Goal: Answer question/provide support: Share knowledge or assist other users

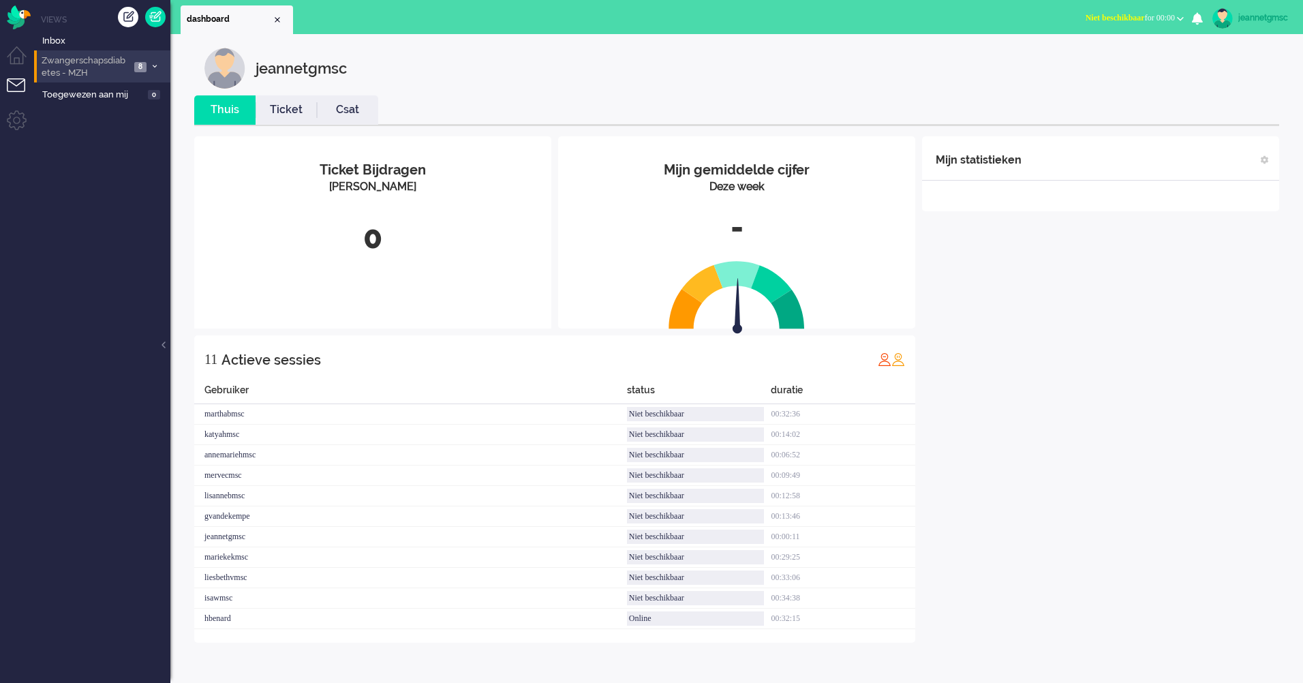
click at [154, 65] on icon at bounding box center [155, 66] width 4 height 5
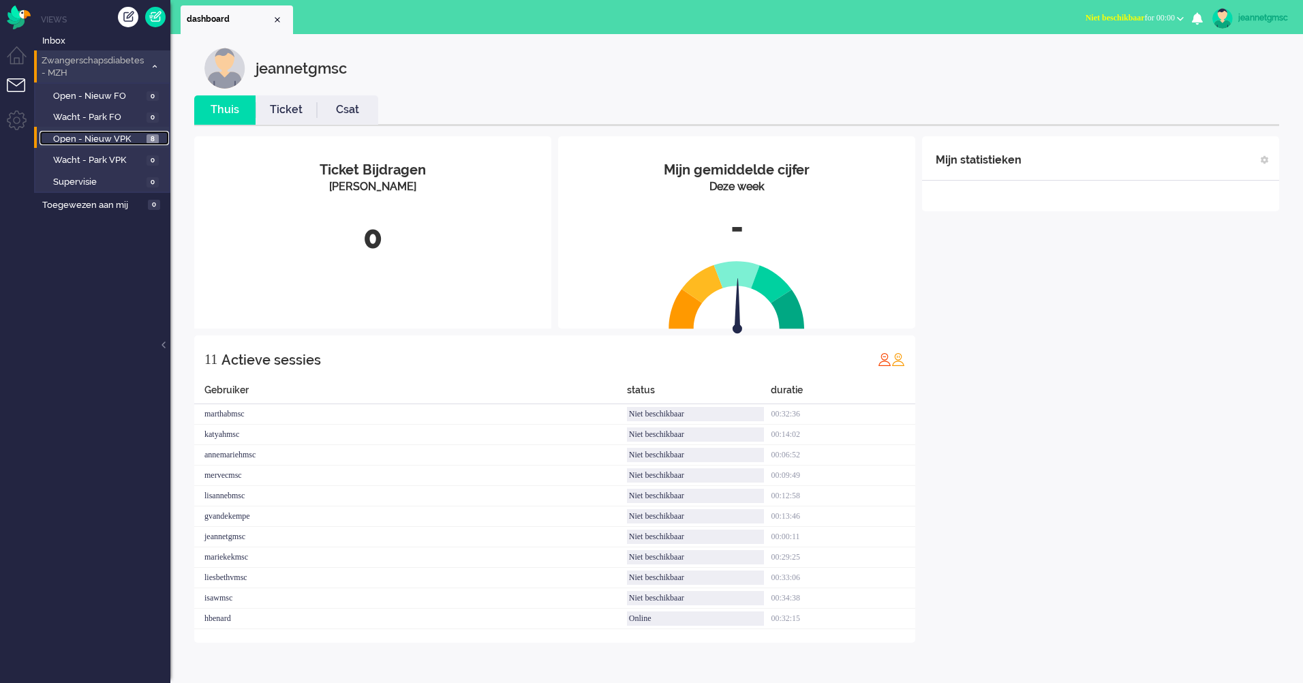
click at [131, 134] on span "Open - Nieuw VPK" at bounding box center [98, 139] width 90 height 13
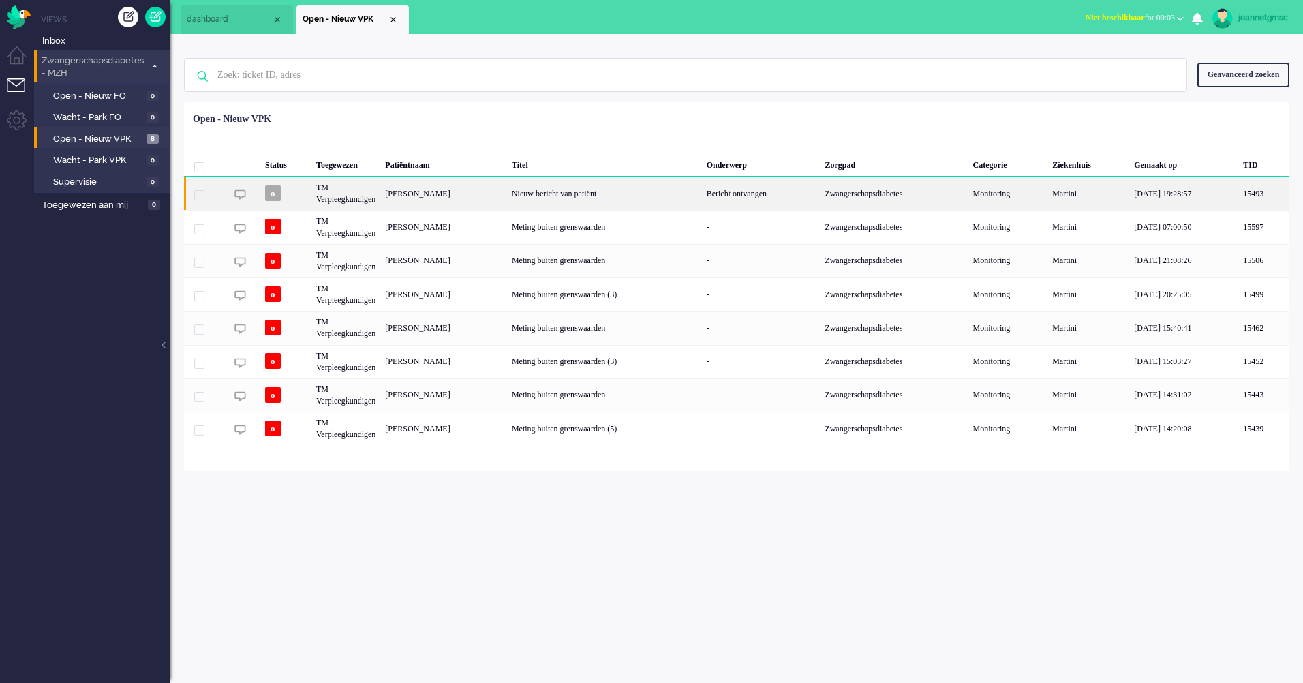
click at [433, 200] on div "[PERSON_NAME]" at bounding box center [443, 192] width 127 height 33
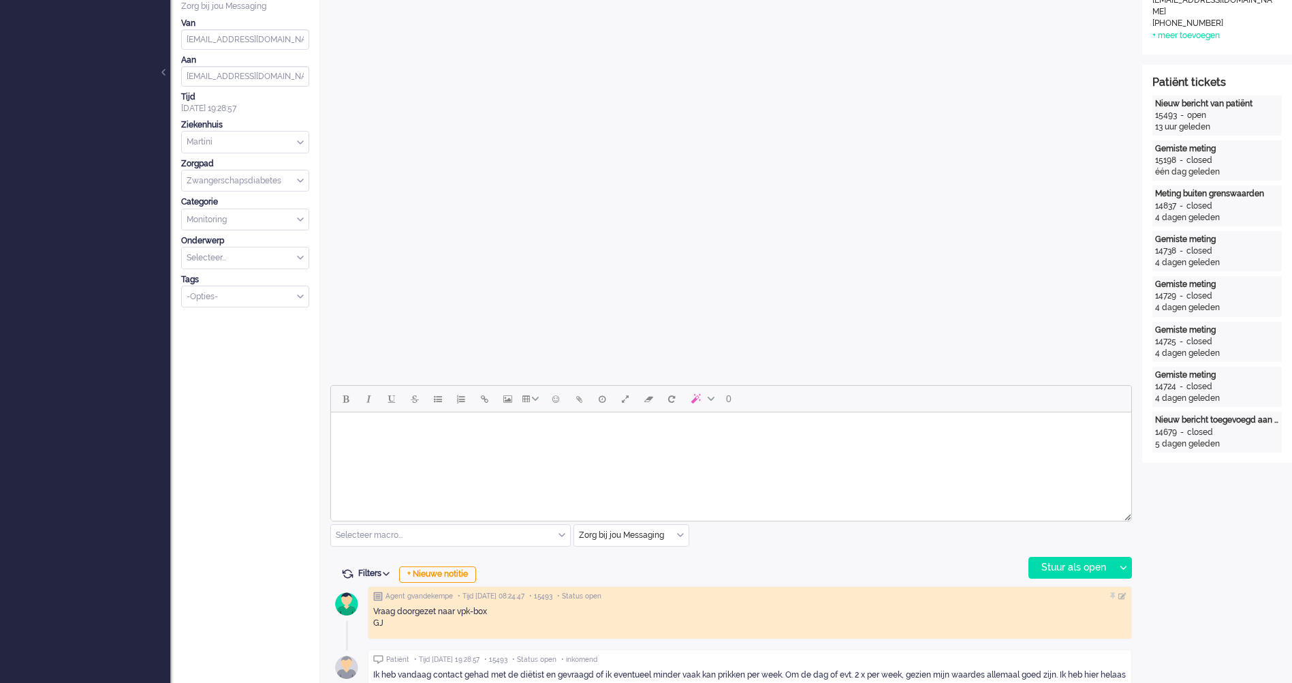
scroll to position [409, 0]
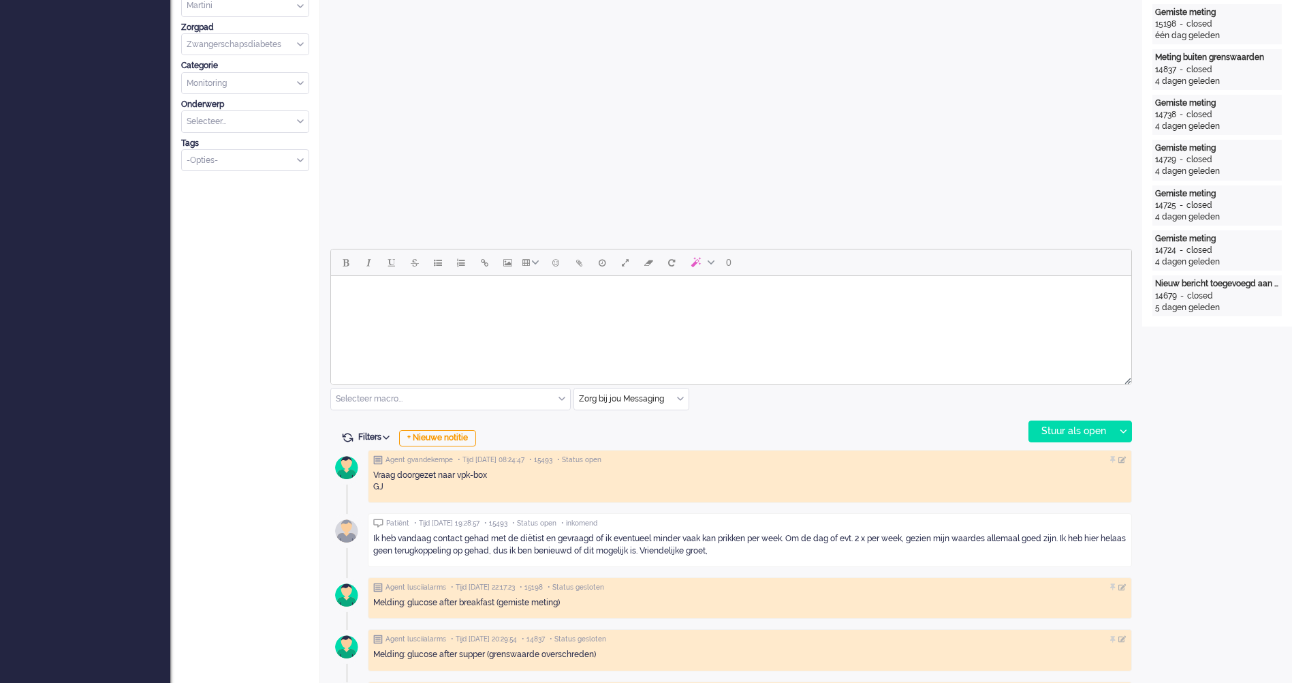
click at [592, 311] on html at bounding box center [731, 293] width 800 height 35
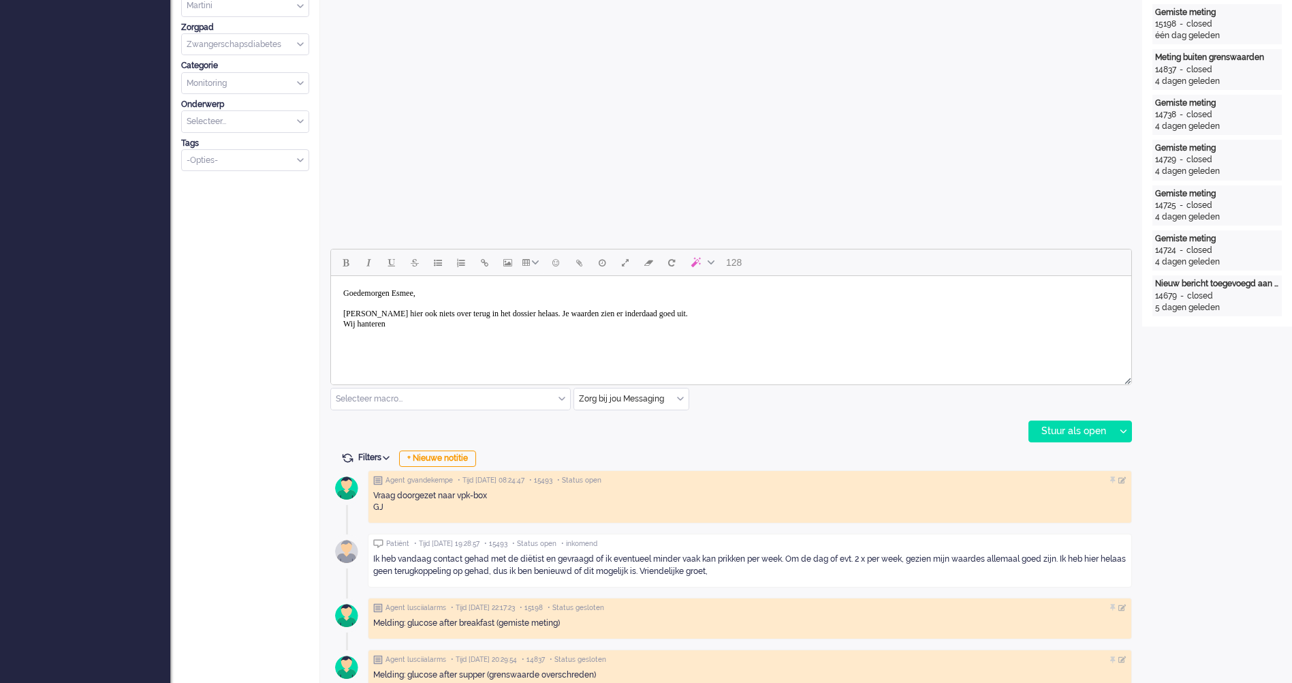
click at [459, 326] on body "Goedemorgen [PERSON_NAME], Ik lees hier ook niets over terug in het dossier hel…" at bounding box center [732, 308] width 790 height 55
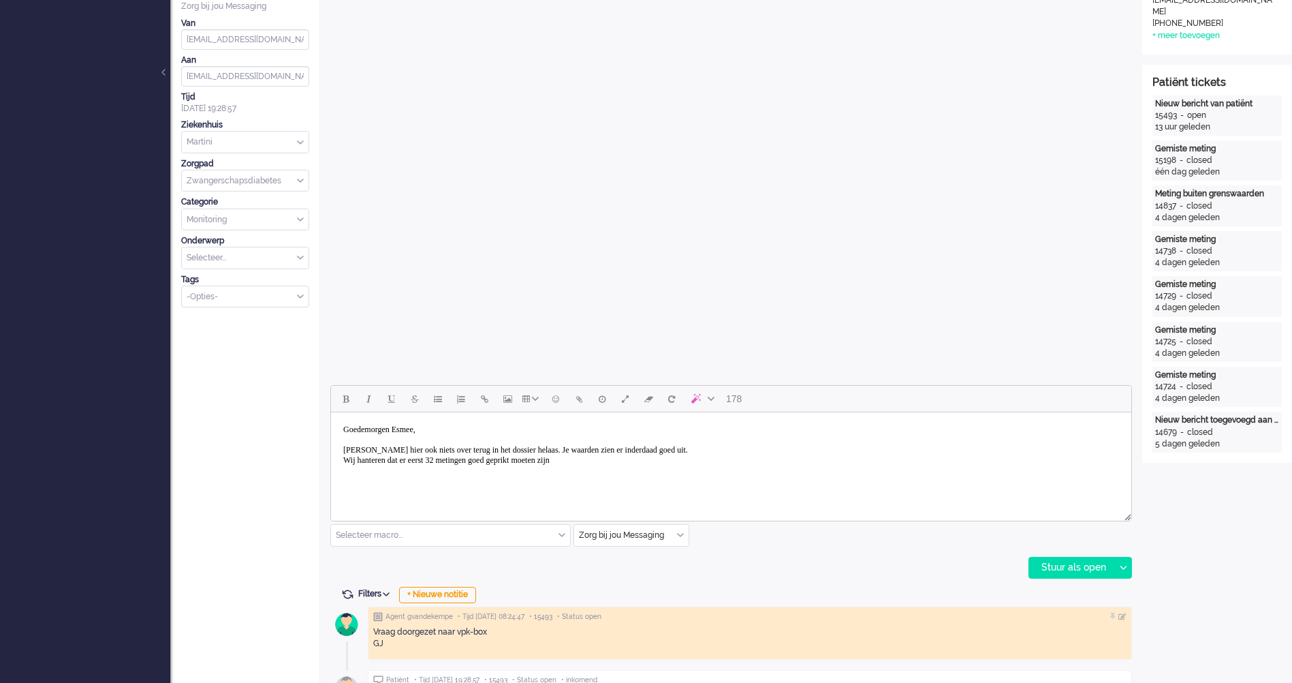
scroll to position [204, 0]
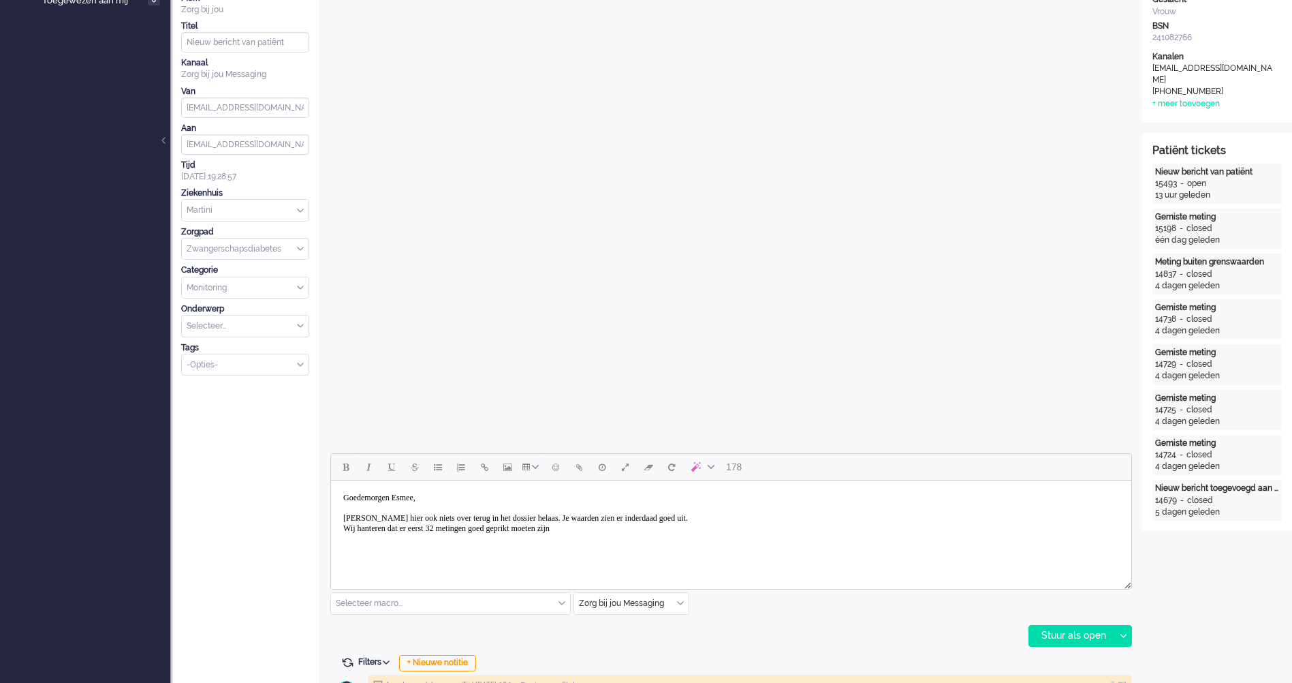
click at [650, 529] on body "Goedemorgen [PERSON_NAME], Ik lees hier ook niets over terug in het dossier hel…" at bounding box center [732, 513] width 790 height 55
click at [767, 538] on body "Goedemorgen [PERSON_NAME], Ik lees hier ook niets over terug in het dossier hel…" at bounding box center [732, 523] width 790 height 75
click at [877, 530] on body "Goedemorgen [PERSON_NAME], Ik lees hier ook niets over terug in het dossier hel…" at bounding box center [732, 523] width 790 height 75
click at [856, 527] on body "Goedemorgen [PERSON_NAME], Ik lees hier ook niets over terug in het dossier hel…" at bounding box center [732, 523] width 790 height 75
click at [610, 525] on body "Goedemorgen [PERSON_NAME], Ik lees hier ook niets over terug in het dossier hel…" at bounding box center [732, 523] width 790 height 75
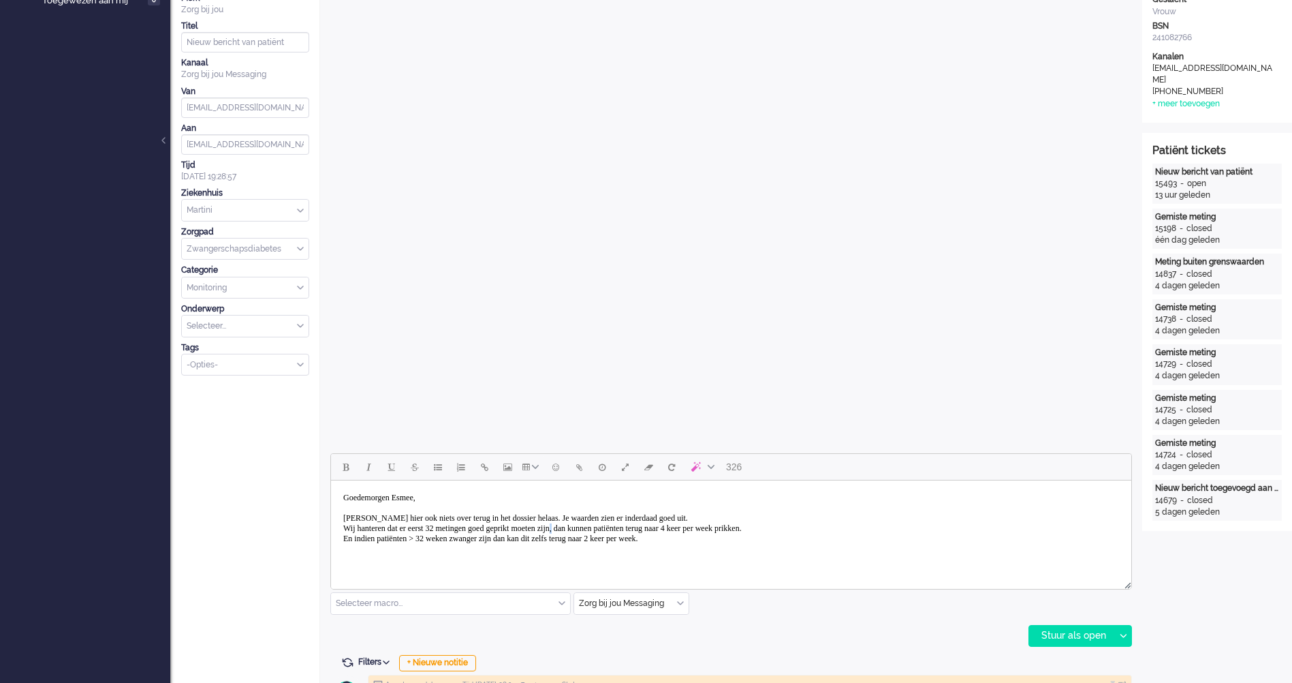
click at [607, 525] on body "Goedemorgen [PERSON_NAME], Ik lees hier ook niets over terug in het dossier hel…" at bounding box center [732, 523] width 790 height 75
click at [503, 527] on body "Goedemorgen [PERSON_NAME], Ik lees hier ook niets over terug in het dossier hel…" at bounding box center [732, 523] width 790 height 75
click at [714, 541] on body "Goedemorgen [PERSON_NAME], Ik lees hier ook niets over terug in het dossier hel…" at bounding box center [732, 523] width 790 height 75
click at [722, 538] on body "Goedemorgen [PERSON_NAME], Ik lees hier ook niets over terug in het dossier hel…" at bounding box center [732, 523] width 790 height 75
click at [740, 534] on body "Goedemorgen [PERSON_NAME], Ik lees hier ook niets over terug in het dossier hel…" at bounding box center [732, 523] width 790 height 75
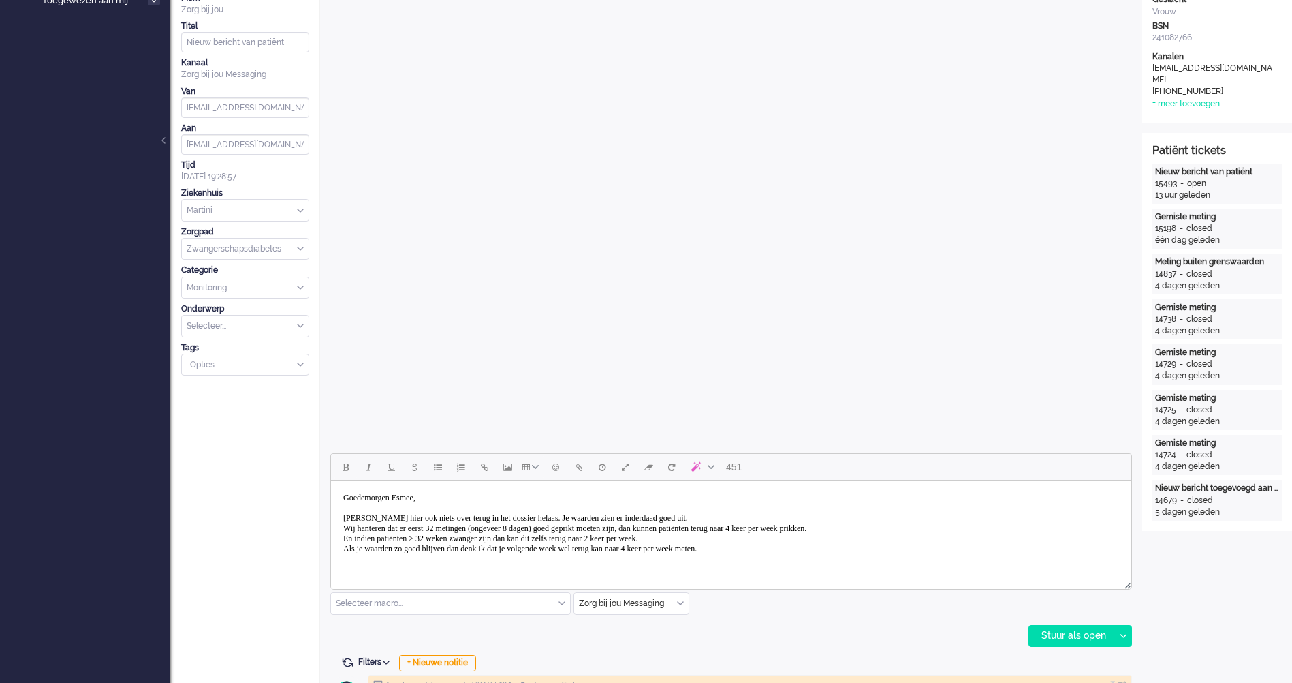
click at [809, 539] on body "Goedemorgen [PERSON_NAME], Ik lees hier ook niets over terug in het dossier hel…" at bounding box center [732, 528] width 790 height 85
click at [748, 532] on body "Goedemorgen [PERSON_NAME], Ik lees hier ook niets over terug in het dossier hel…" at bounding box center [732, 528] width 790 height 85
click at [743, 537] on body "Goedemorgen [PERSON_NAME], Ik lees hier ook niets over terug in het dossier hel…" at bounding box center [732, 528] width 790 height 85
click at [698, 553] on body "Goedemorgen [PERSON_NAME], Ik lees hier ook niets over terug in het dossier hel…" at bounding box center [732, 528] width 790 height 85
click at [831, 543] on body "Goedemorgen [PERSON_NAME], Ik lees hier ook niets over terug in het dossier hel…" at bounding box center [732, 528] width 790 height 85
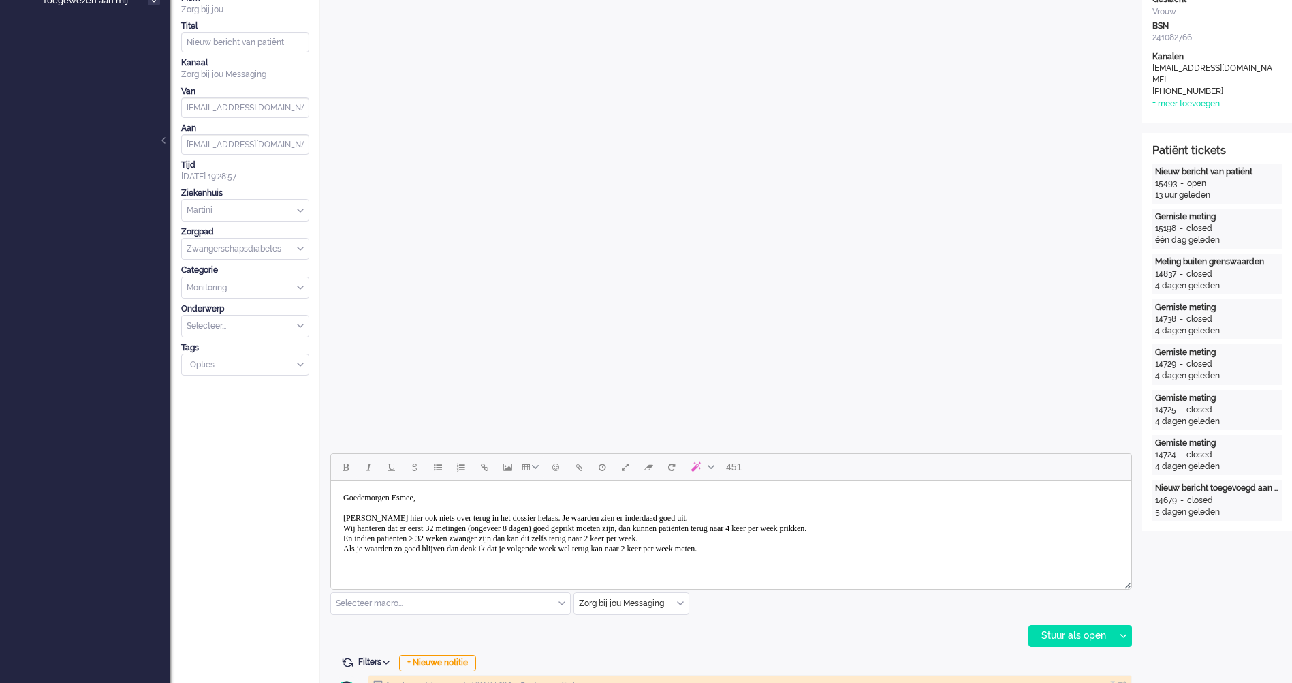
click at [824, 547] on body "Goedemorgen [PERSON_NAME], Ik lees hier ook niets over terug in het dossier hel…" at bounding box center [732, 528] width 790 height 85
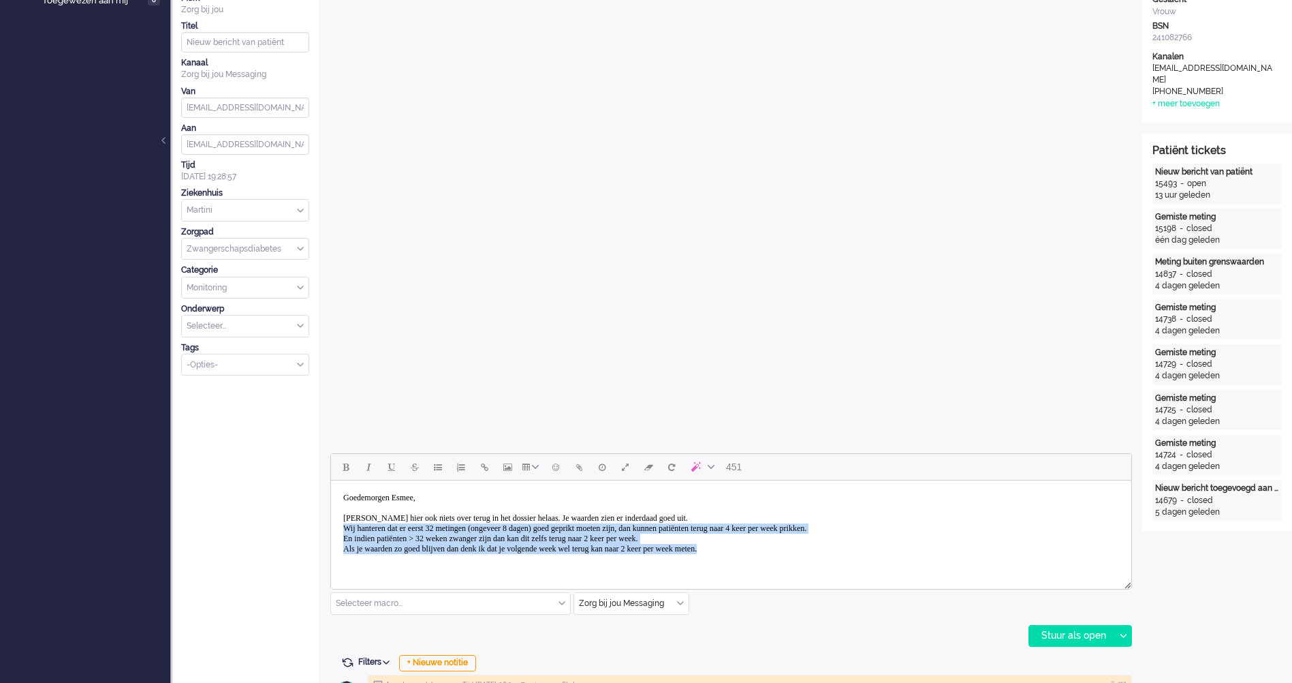
drag, startPoint x: 815, startPoint y: 549, endPoint x: 329, endPoint y: 528, distance: 486.2
click at [331, 528] on html "Goedemorgen [PERSON_NAME], Ik lees hier ook niets over terug in het dossier hel…" at bounding box center [731, 528] width 800 height 96
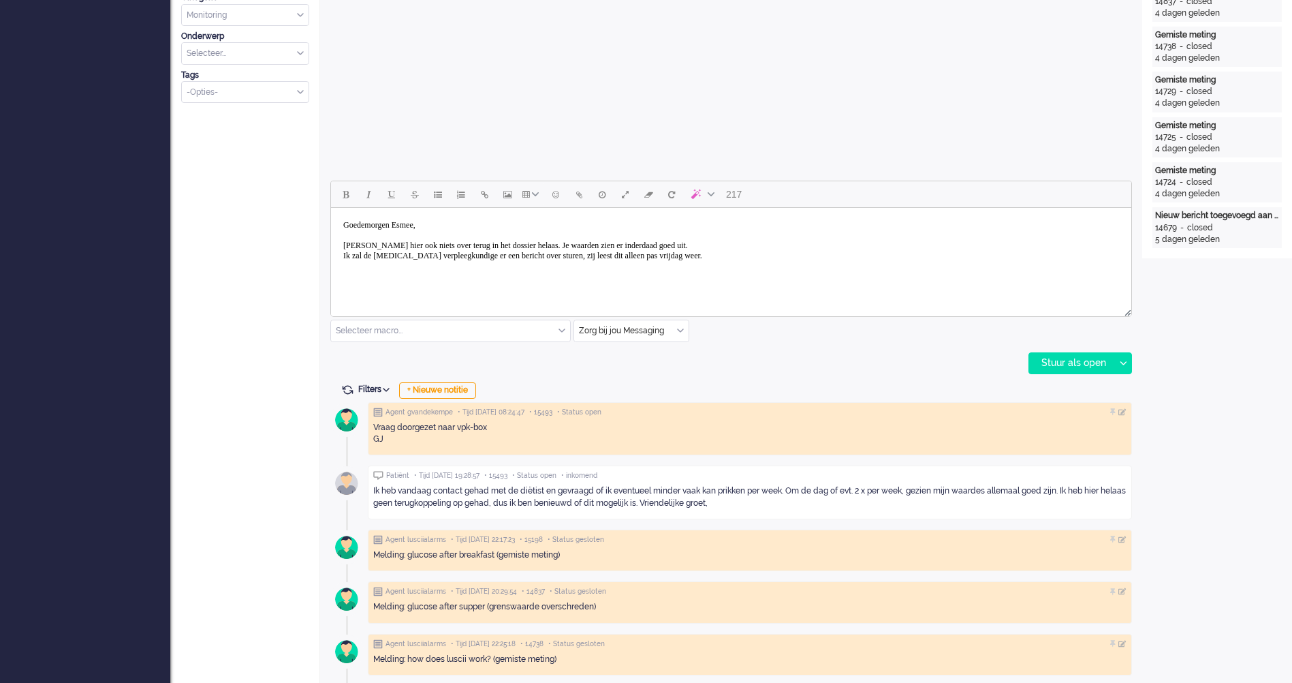
scroll to position [341, 0]
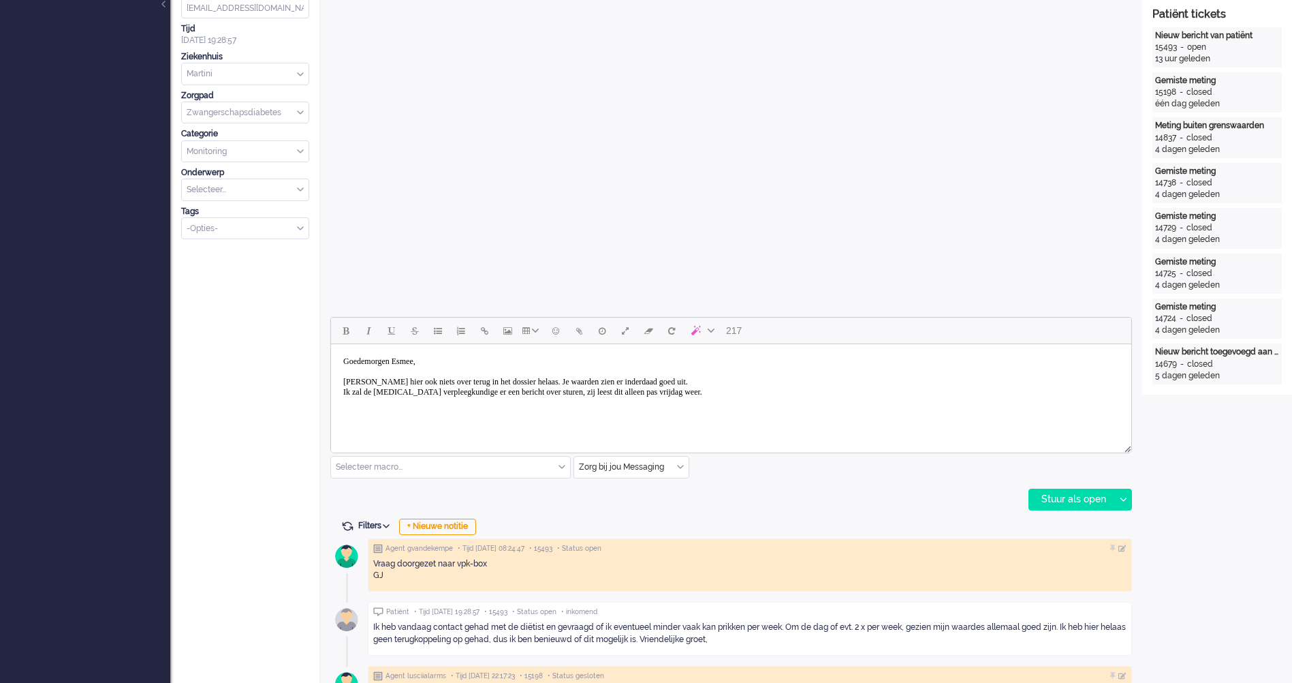
click at [751, 379] on body "Goedemorgen [PERSON_NAME], Ik lees hier ook niets over terug in het dossier hel…" at bounding box center [732, 386] width 790 height 75
click at [745, 396] on body "Goedemorgen [PERSON_NAME], Ik lees hier ook niets over terug in het dossier hel…" at bounding box center [732, 391] width 790 height 85
click at [755, 396] on body "Goedemorgen [PERSON_NAME], Ik lees hier ook niets over terug in het dossier hel…" at bounding box center [732, 391] width 790 height 85
click at [761, 405] on body "Goedemorgen [PERSON_NAME], Ik lees hier ook niets over terug in het dossier hel…" at bounding box center [732, 391] width 790 height 85
click at [762, 395] on body "Goedemorgen [PERSON_NAME], Ik lees hier ook niets over terug in het dossier hel…" at bounding box center [732, 391] width 790 height 85
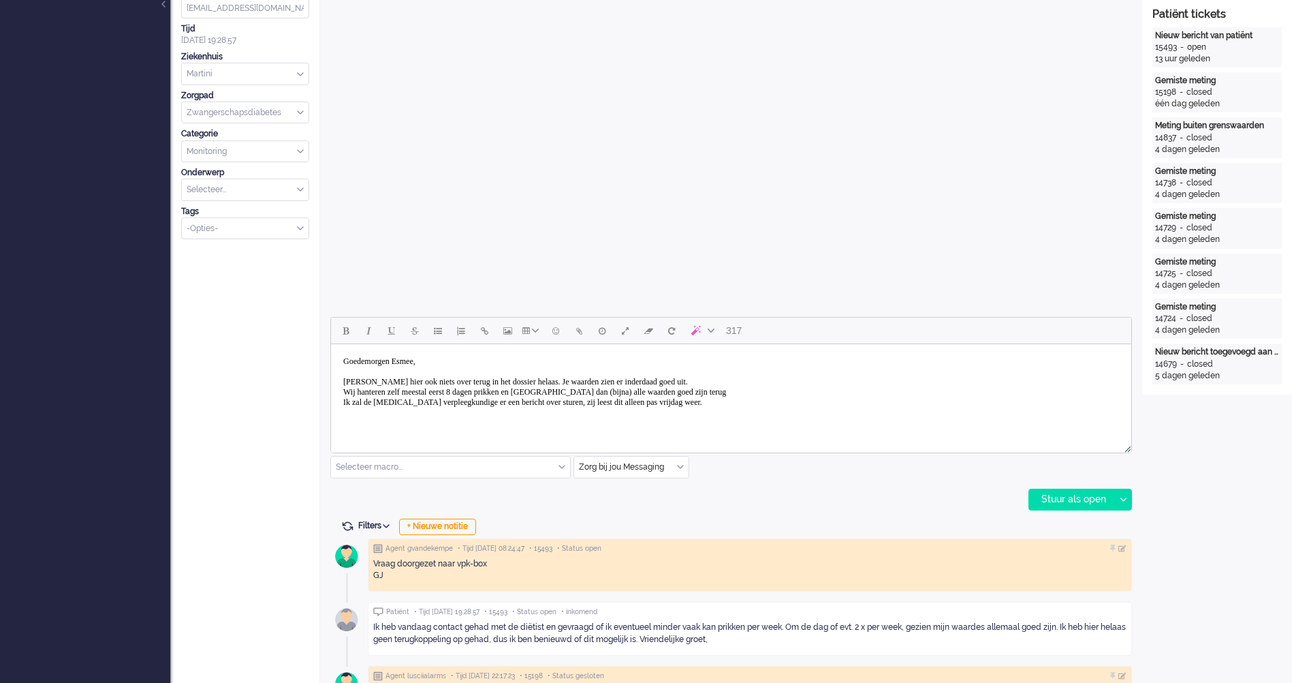
click at [728, 389] on body "Goedemorgen [PERSON_NAME], Ik lees hier ook niets over terug in het dossier hel…" at bounding box center [732, 391] width 790 height 85
click at [875, 393] on body "Goedemorgen [PERSON_NAME], Ik lees hier ook niets over terug in het dossier hel…" at bounding box center [732, 391] width 790 height 85
click at [781, 412] on body "Goedemorgen [PERSON_NAME], Ik lees hier ook niets over terug in het dossier hel…" at bounding box center [732, 391] width 790 height 85
click at [784, 404] on body "Goedemorgen [PERSON_NAME], Ik lees hier ook niets over terug in het dossier hel…" at bounding box center [732, 391] width 790 height 85
click at [595, 399] on body "Goedemorgen [PERSON_NAME], Ik lees hier ook niets over terug in het dossier hel…" at bounding box center [732, 391] width 790 height 85
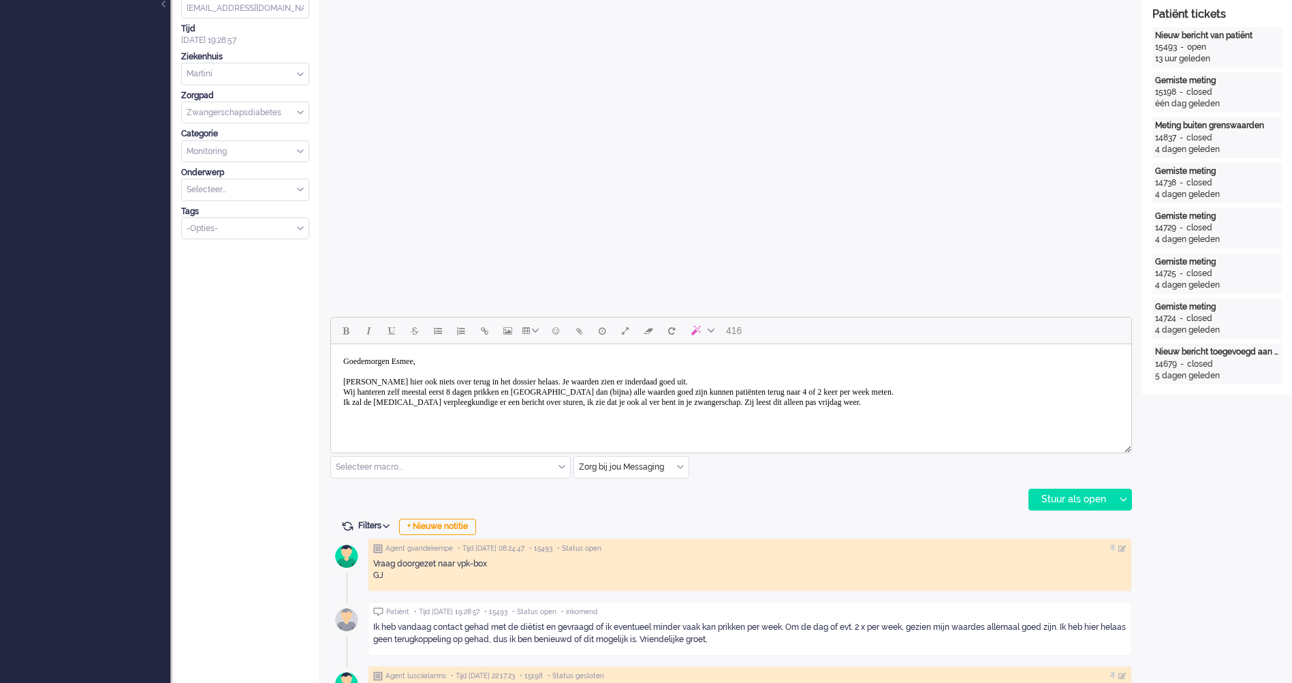
click at [952, 399] on body "Goedemorgen [PERSON_NAME], Ik lees hier ook niets over terug in het dossier hel…" at bounding box center [732, 391] width 790 height 85
click at [405, 412] on body "Goedemorgen [PERSON_NAME], Ik lees hier ook niets over terug in het dossier hel…" at bounding box center [732, 396] width 790 height 95
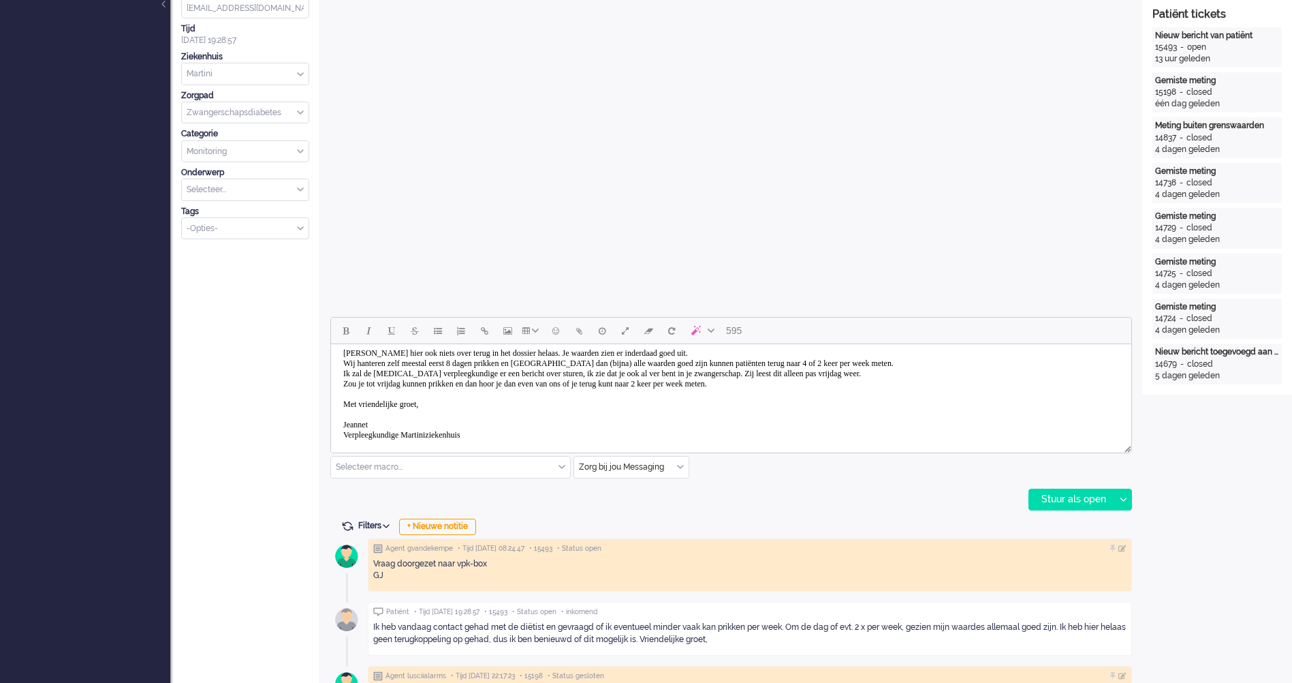
scroll to position [0, 0]
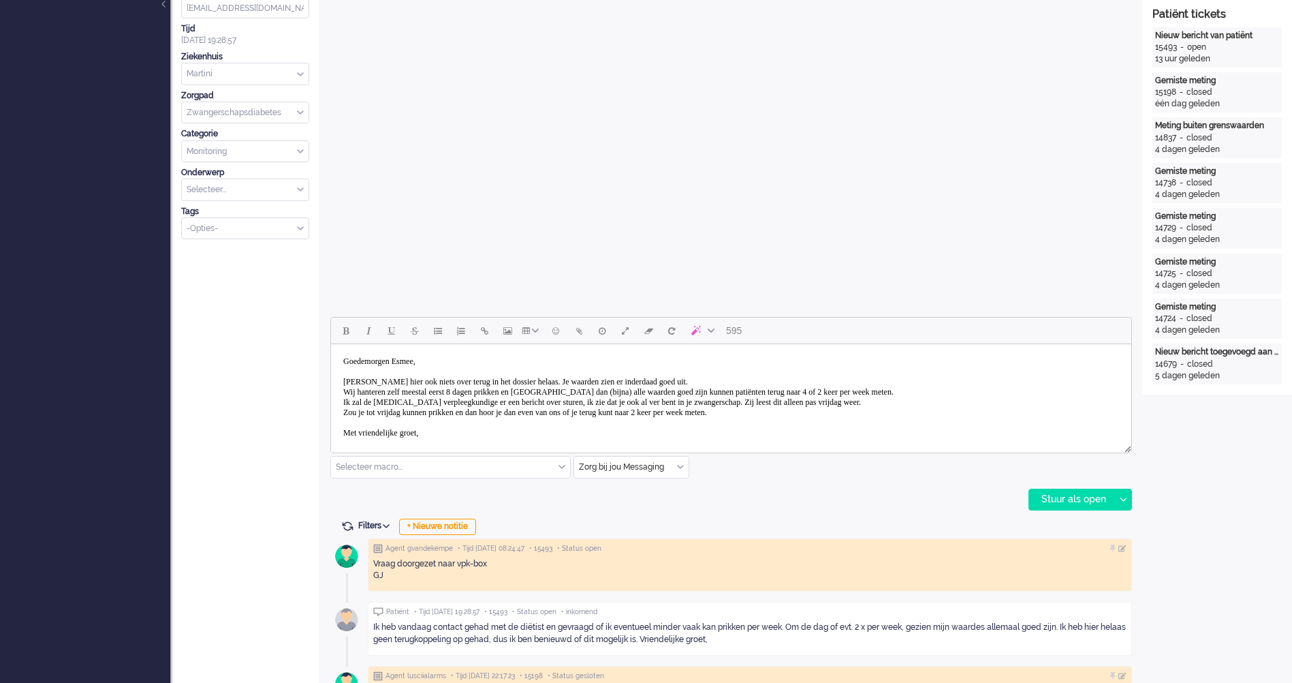
click at [515, 399] on body "Goedemorgen [PERSON_NAME], Ik lees hier ook niets over terug in het dossier hel…" at bounding box center [732, 422] width 790 height 146
click at [531, 420] on body "Goedemorgen [PERSON_NAME], Ik lees hier ook niets over terug in het dossier hel…" at bounding box center [732, 422] width 790 height 146
click at [534, 425] on body "Goedemorgen [PERSON_NAME], Ik lees hier ook niets over terug in het dossier hel…" at bounding box center [732, 422] width 790 height 146
click at [535, 433] on body "Goedemorgen [PERSON_NAME], Ik lees hier ook niets over terug in het dossier hel…" at bounding box center [732, 422] width 790 height 146
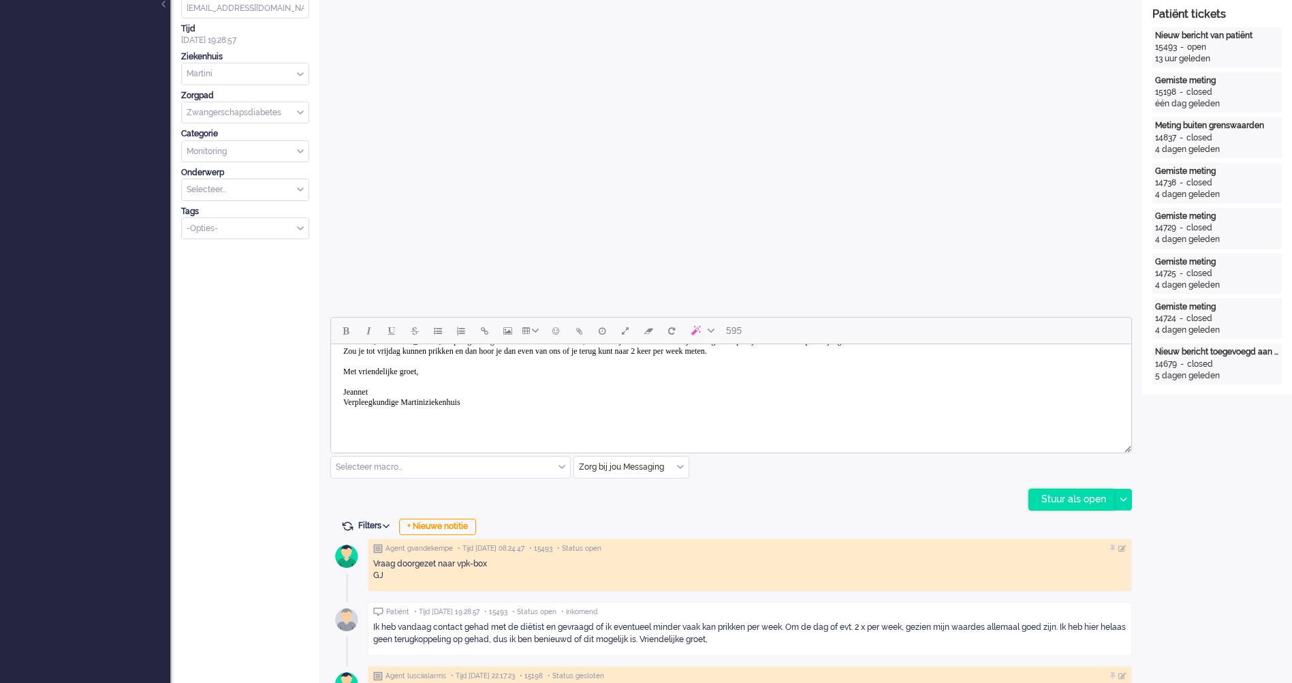
click at [1083, 501] on div "Stuur als open" at bounding box center [1071, 499] width 85 height 20
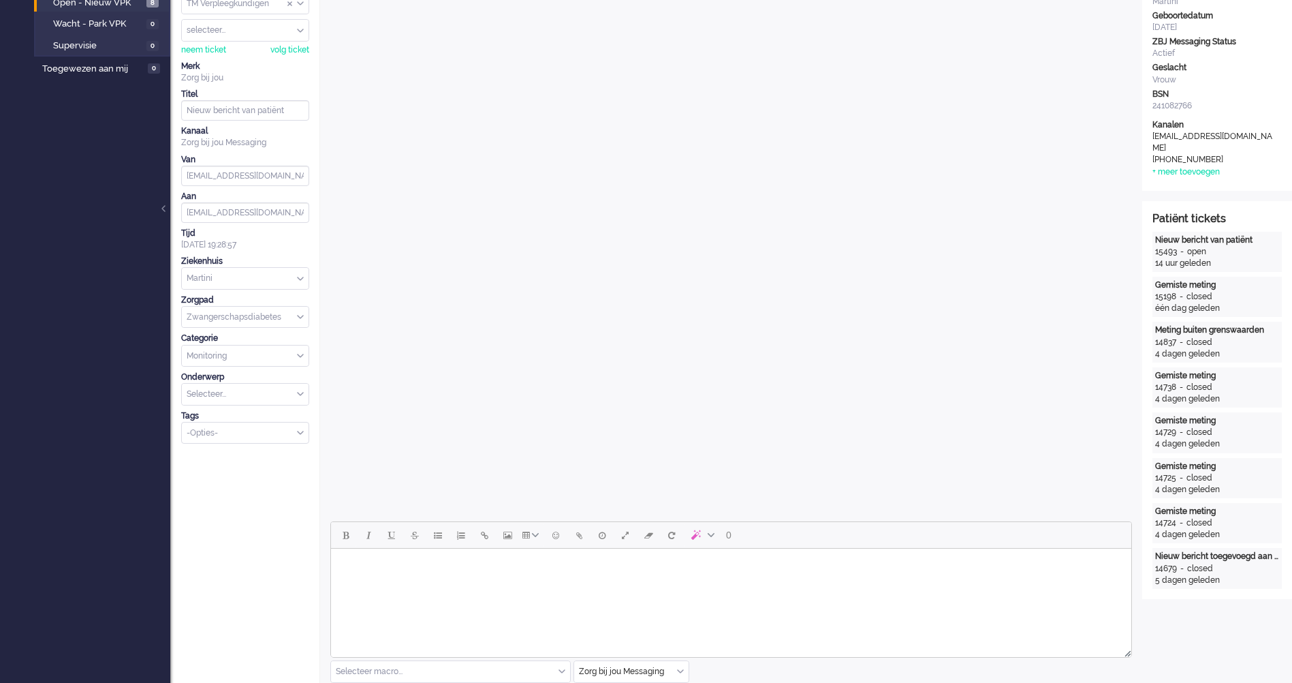
scroll to position [0, 0]
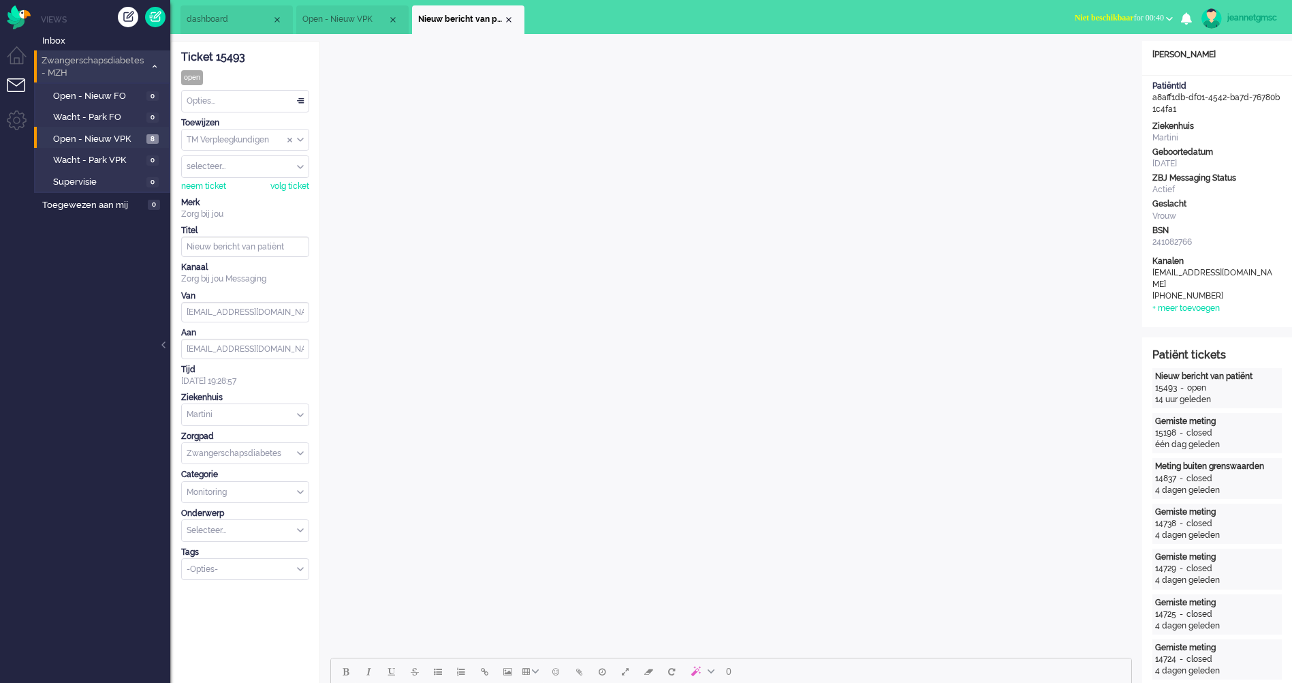
click at [268, 102] on div "Opties..." at bounding box center [245, 101] width 127 height 21
click at [253, 194] on li "Opgelost" at bounding box center [245, 198] width 127 height 20
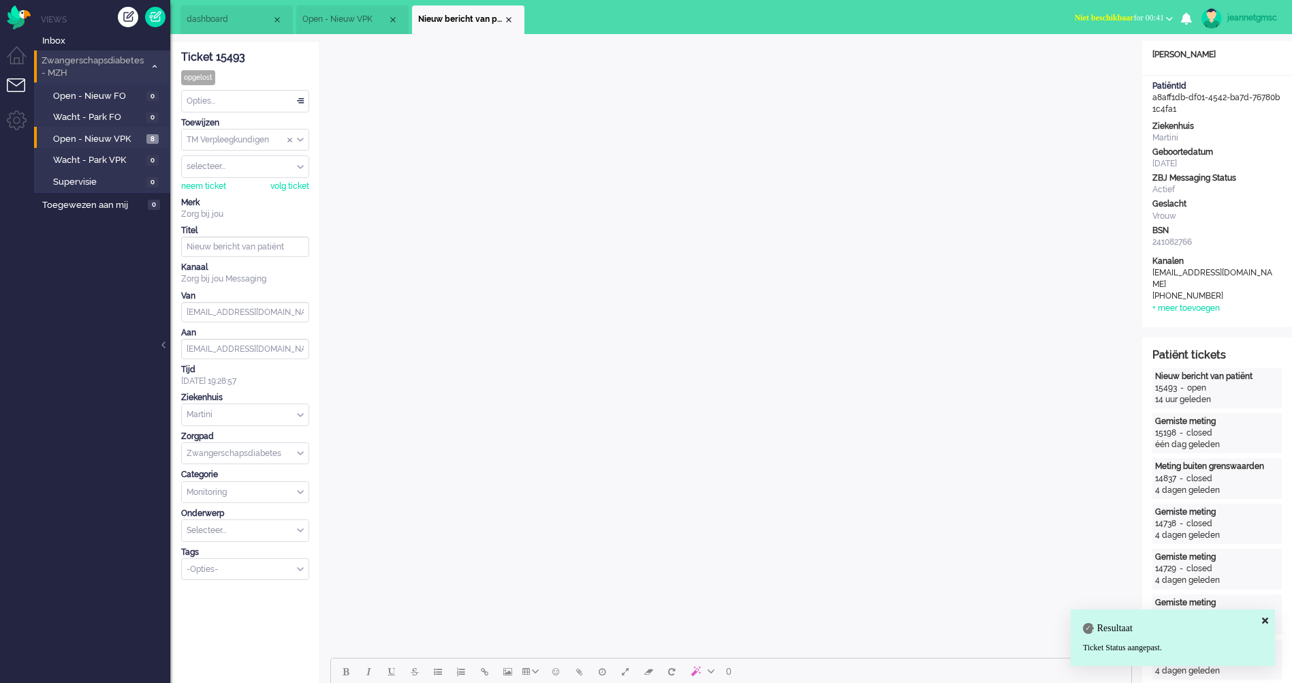
click at [512, 20] on div "Close tab" at bounding box center [508, 19] width 11 height 11
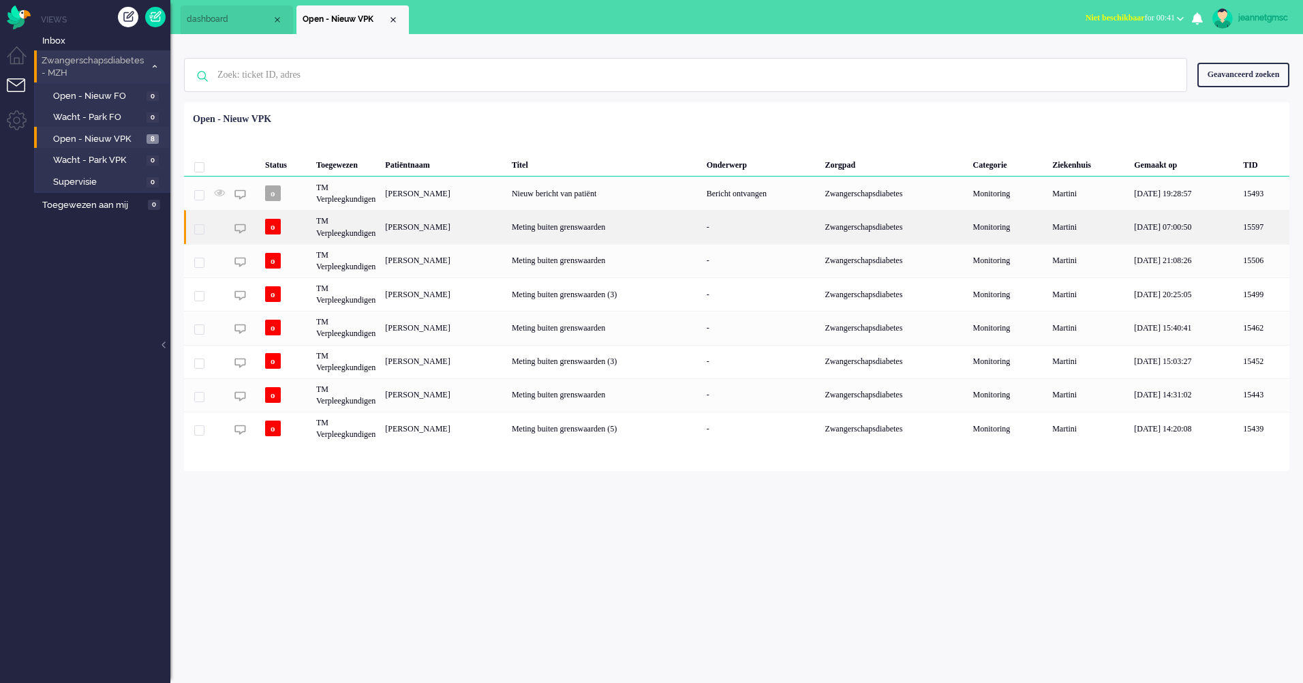
click at [452, 226] on div "[PERSON_NAME]" at bounding box center [443, 226] width 127 height 33
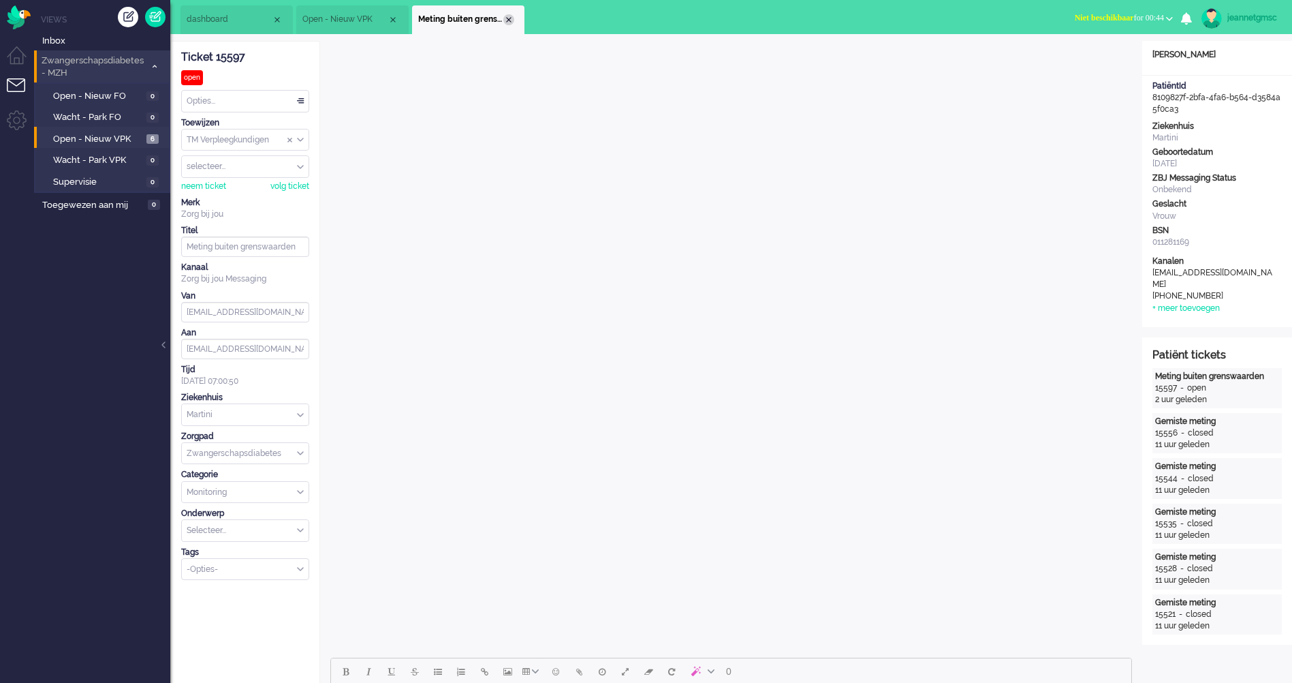
click at [511, 20] on div "Close tab" at bounding box center [508, 19] width 11 height 11
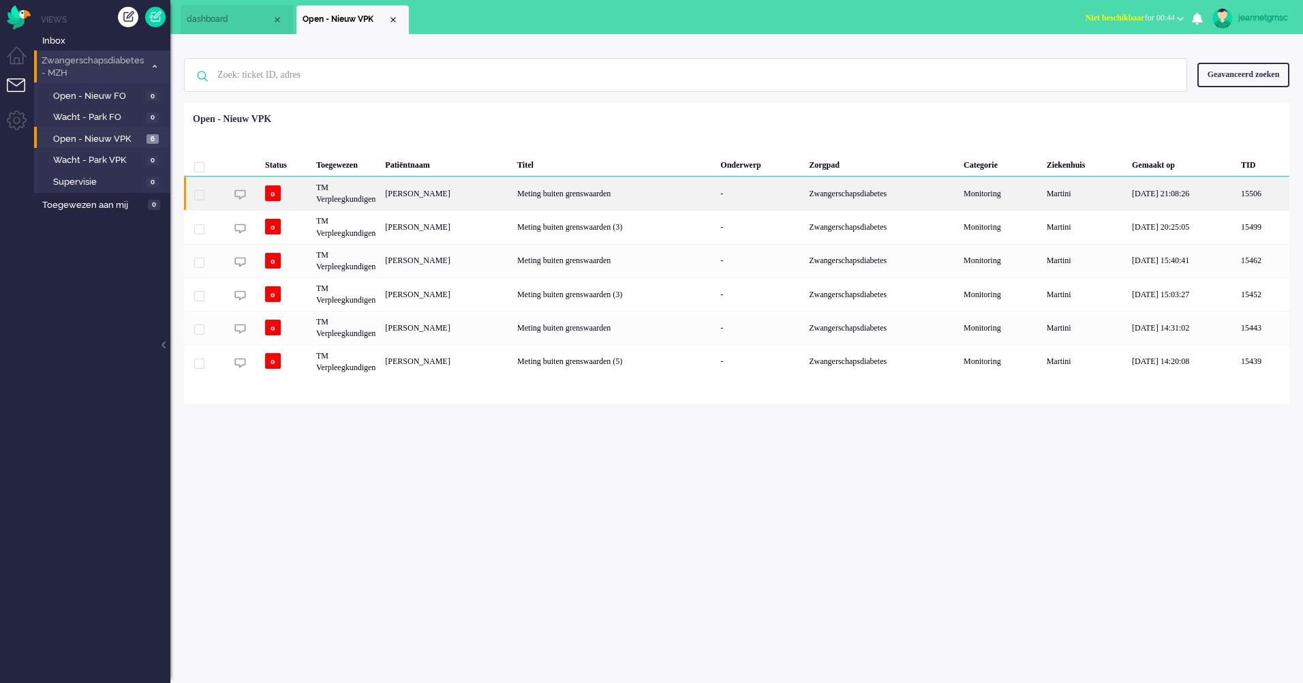
click at [448, 187] on div "[PERSON_NAME]" at bounding box center [446, 192] width 132 height 33
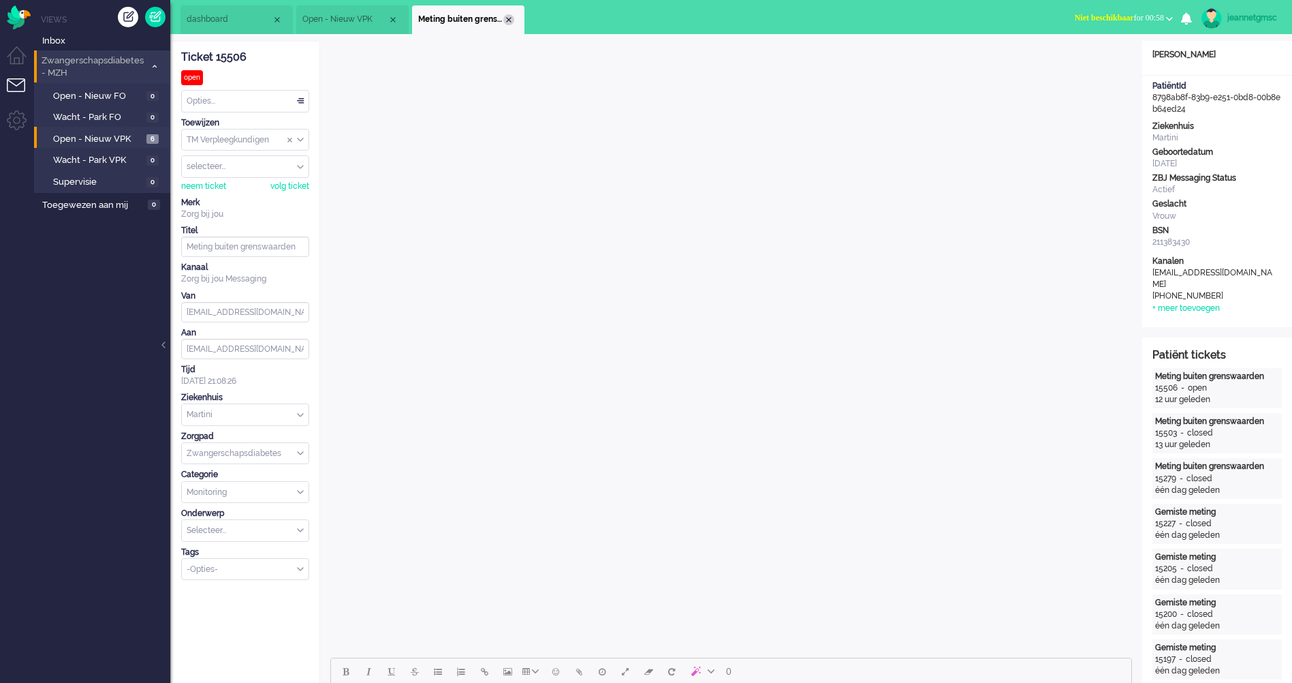
click at [511, 19] on div "Close tab" at bounding box center [508, 19] width 11 height 11
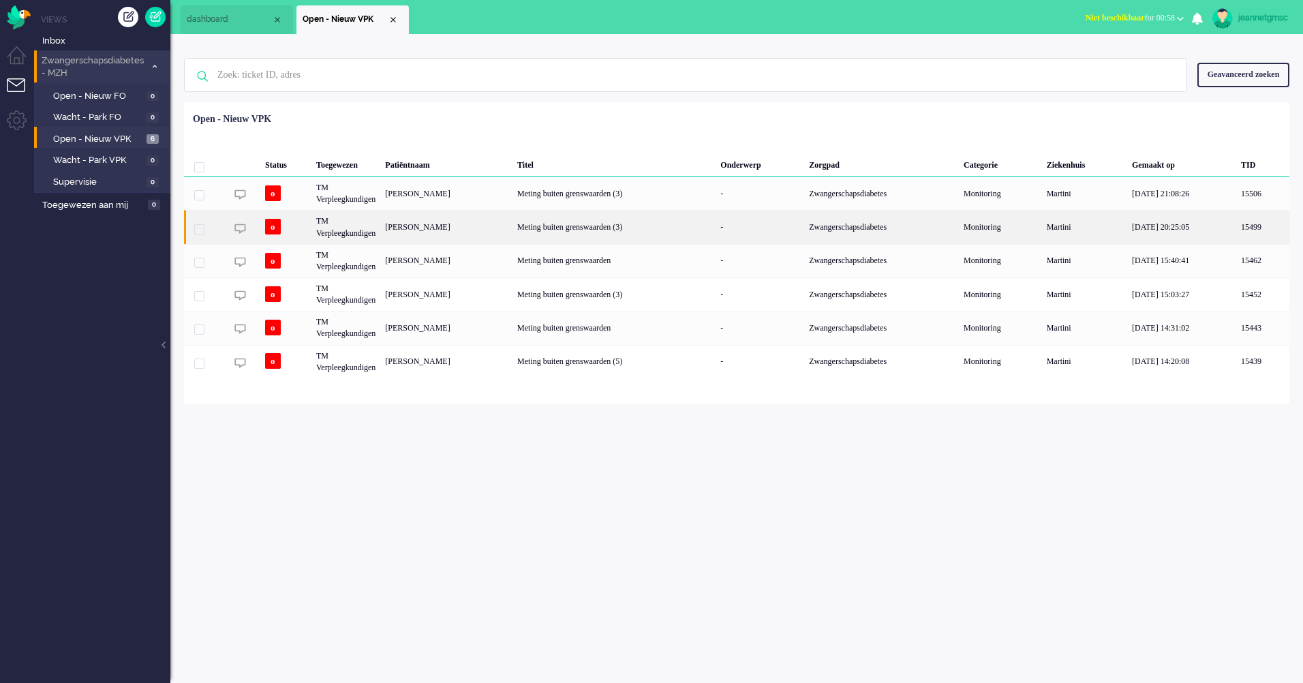
click at [469, 228] on div "[PERSON_NAME]" at bounding box center [446, 226] width 132 height 33
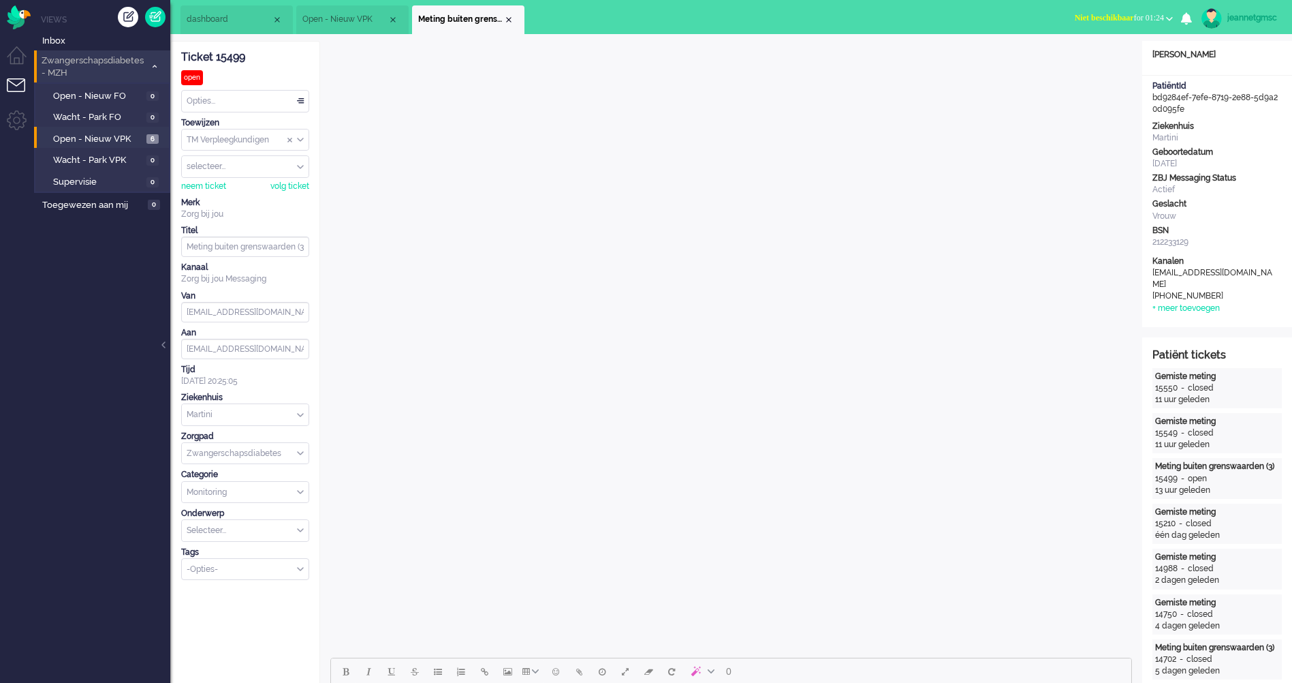
click at [502, 18] on span "Meting buiten grenswaarden (3)" at bounding box center [460, 20] width 85 height 12
click at [504, 17] on div "Close tab" at bounding box center [508, 19] width 11 height 11
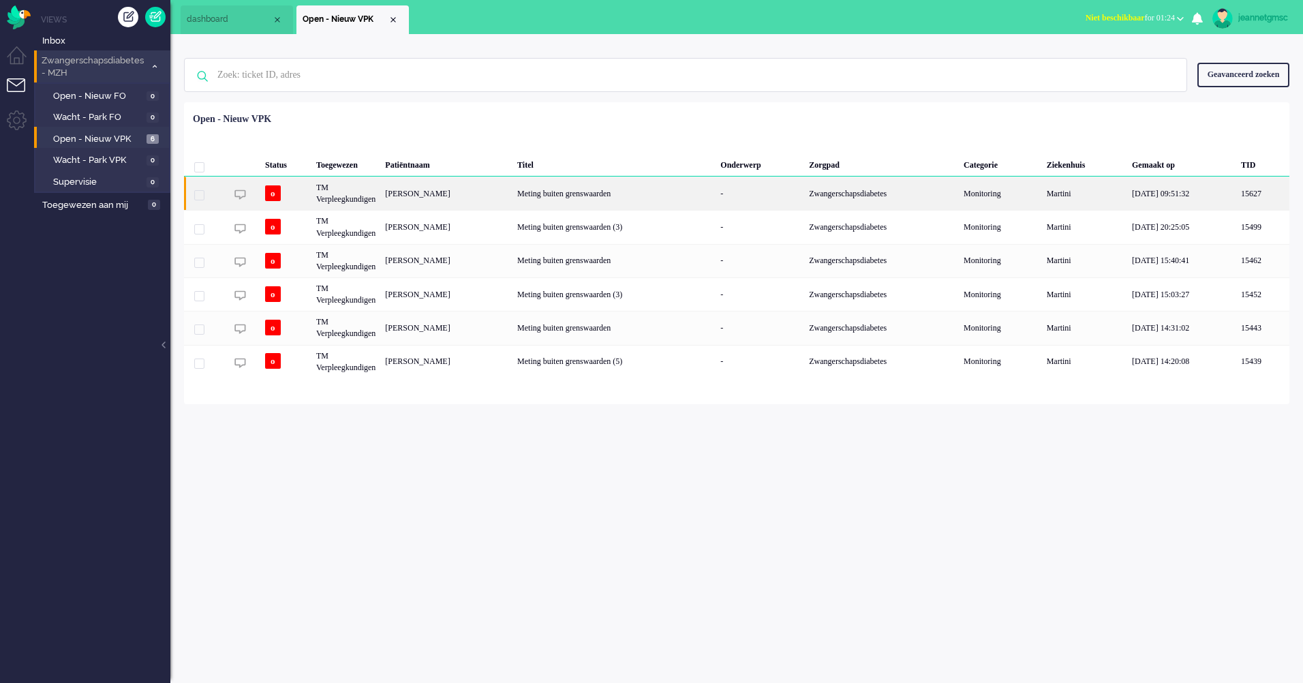
click at [512, 205] on div "[PERSON_NAME]" at bounding box center [446, 192] width 132 height 33
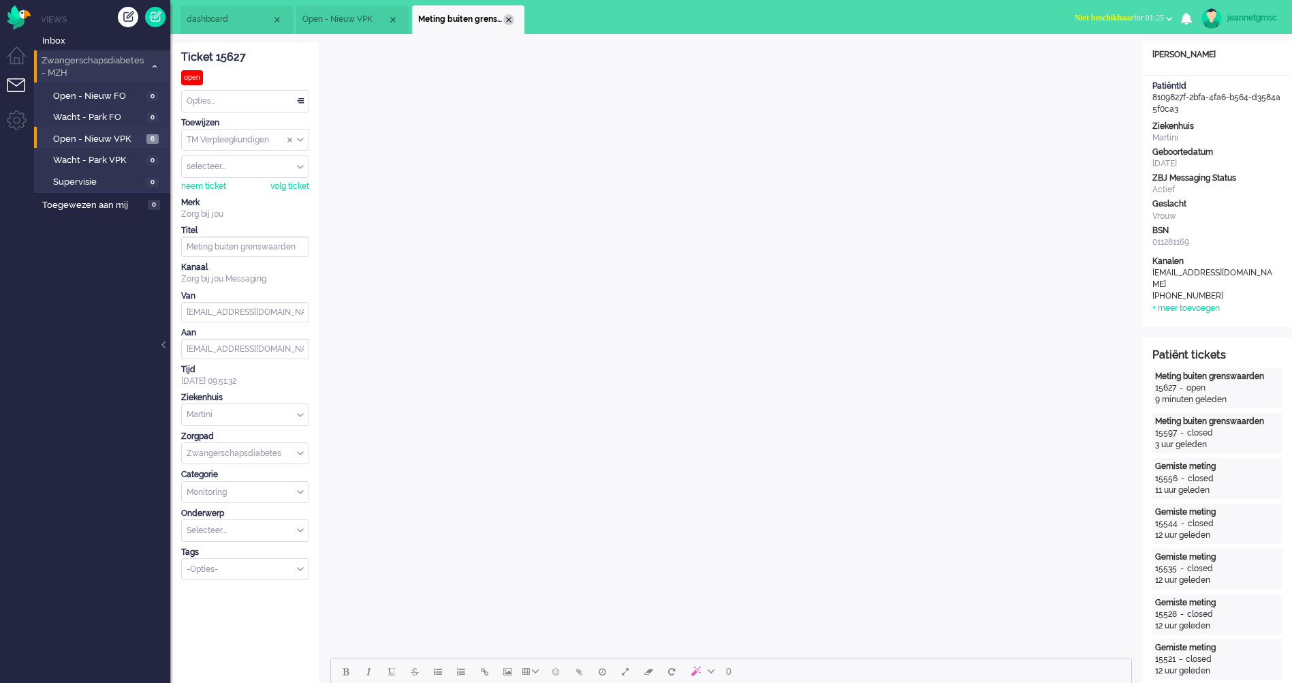
click at [508, 18] on div "Close tab" at bounding box center [508, 19] width 11 height 11
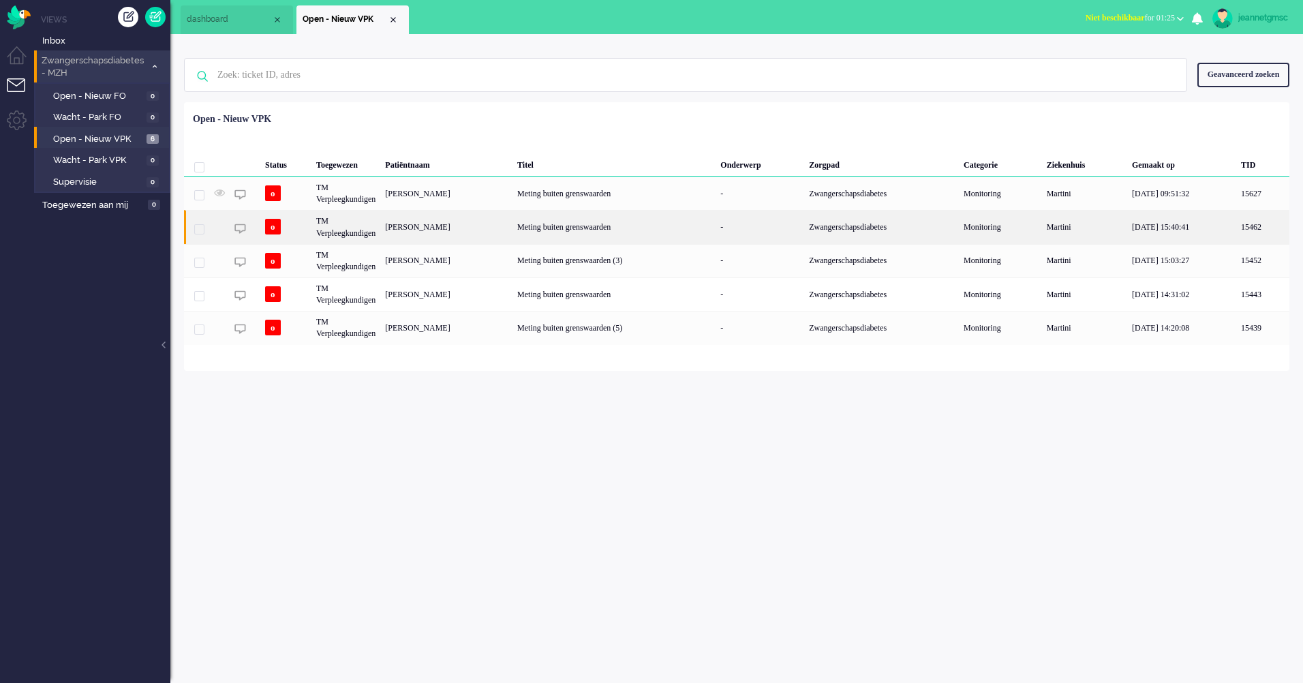
click at [511, 227] on div "[PERSON_NAME]" at bounding box center [446, 226] width 132 height 33
